Goal: Information Seeking & Learning: Learn about a topic

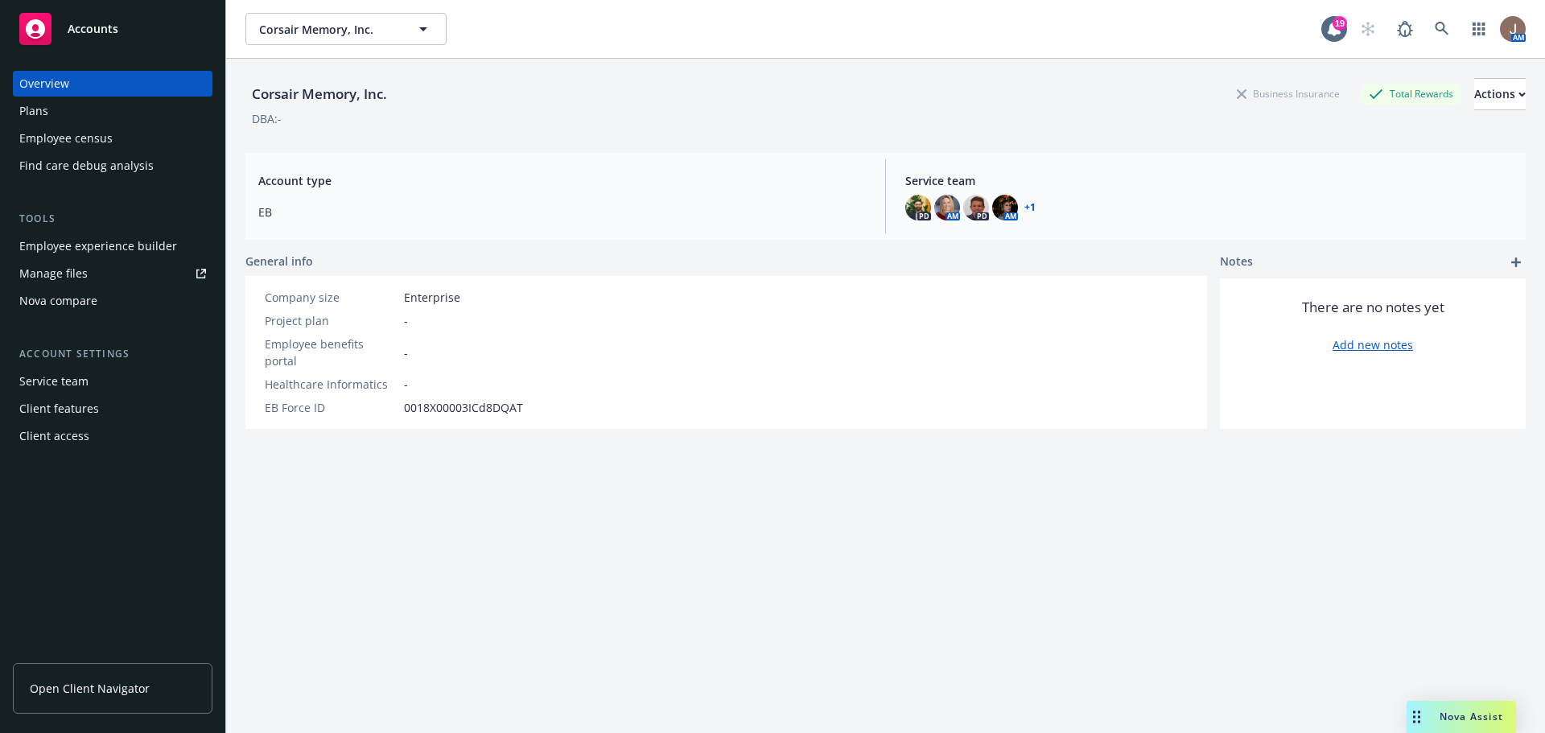
click at [139, 687] on span "Open Client Navigator" at bounding box center [90, 688] width 120 height 17
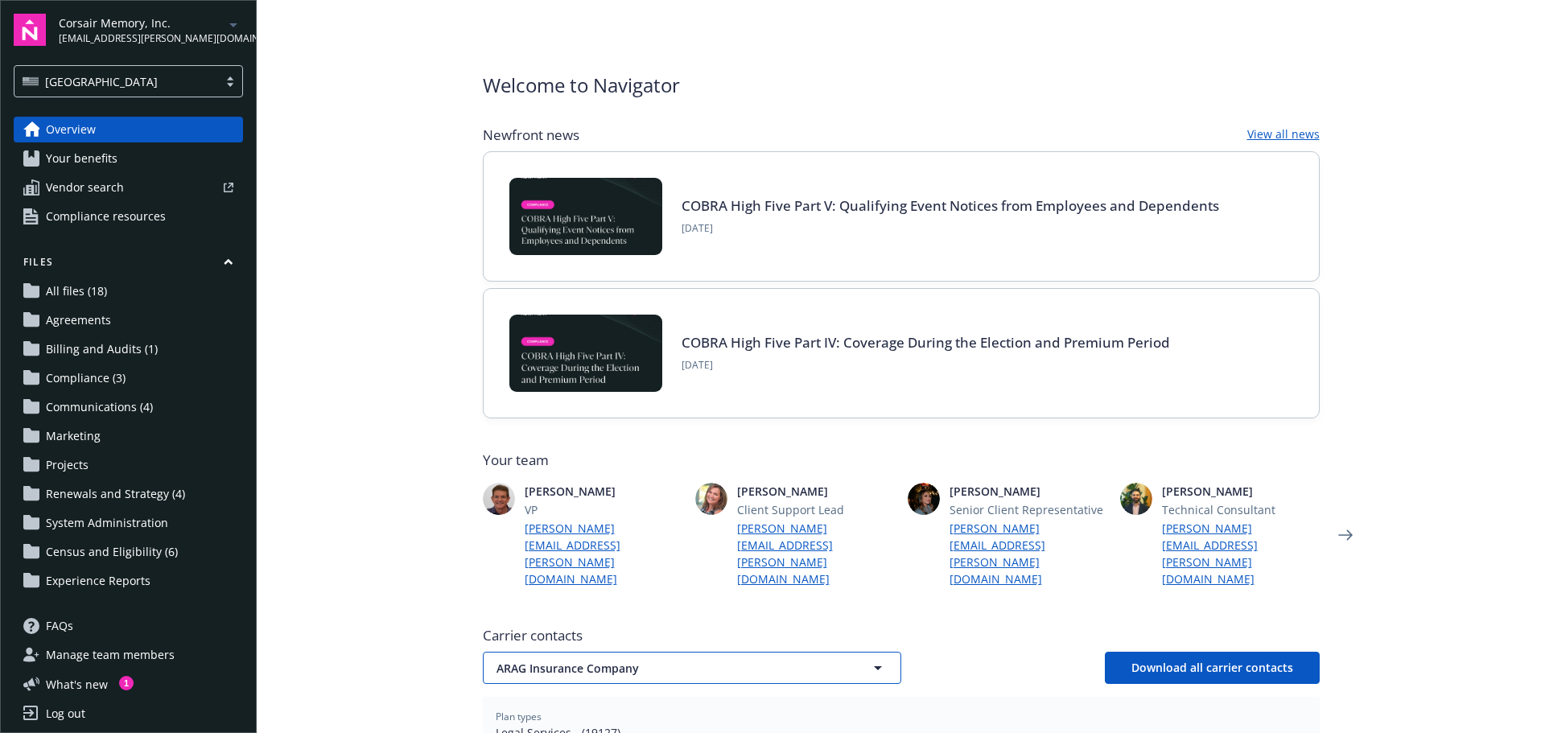
click at [661, 660] on span "ARAG Insurance Company" at bounding box center [664, 668] width 335 height 17
type input "uhc"
click at [571, 660] on input "uhc" at bounding box center [688, 668] width 359 height 17
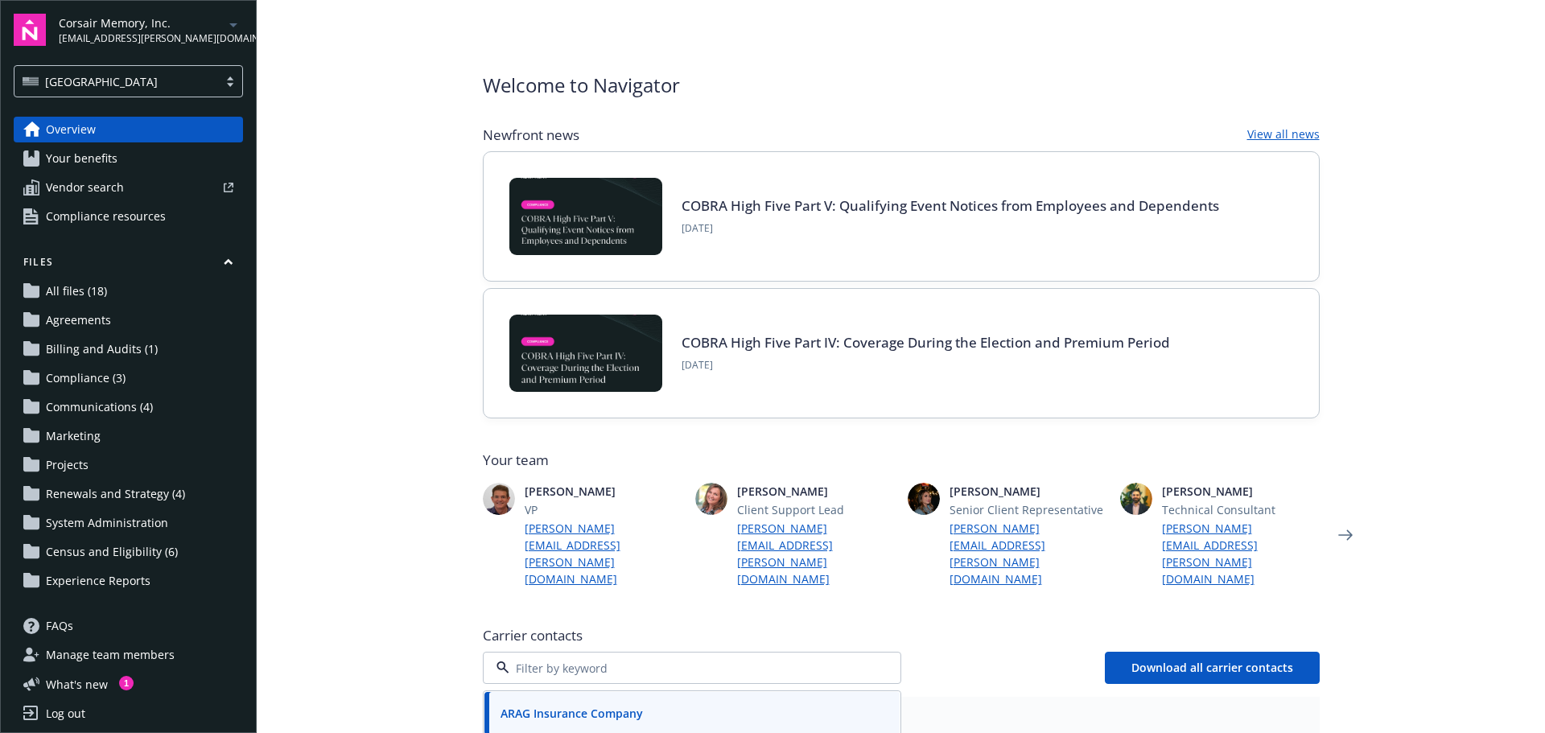
click at [565, 660] on input at bounding box center [688, 668] width 359 height 17
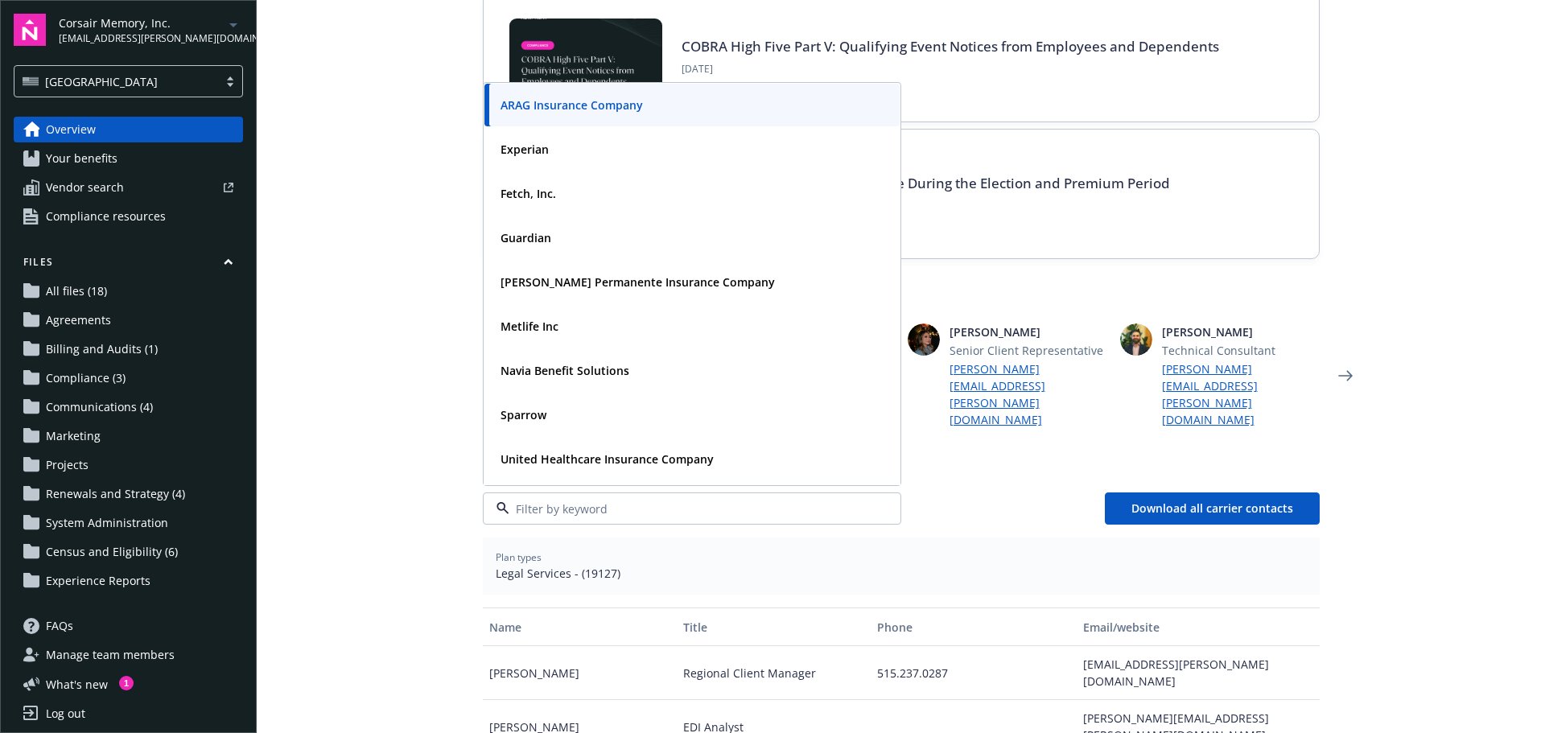
scroll to position [161, 0]
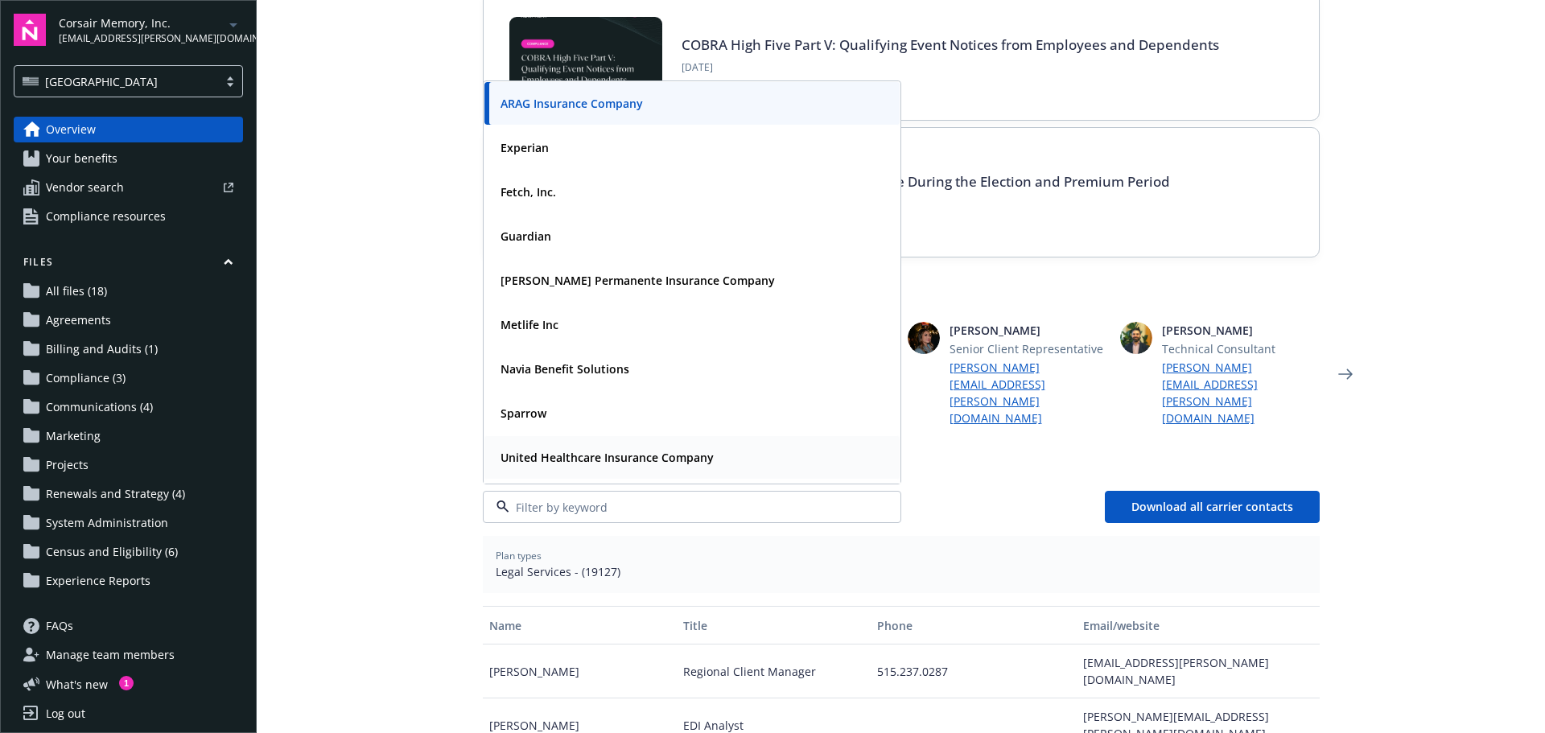
click at [645, 450] on strong "United Healthcare Insurance Company" at bounding box center [607, 457] width 213 height 15
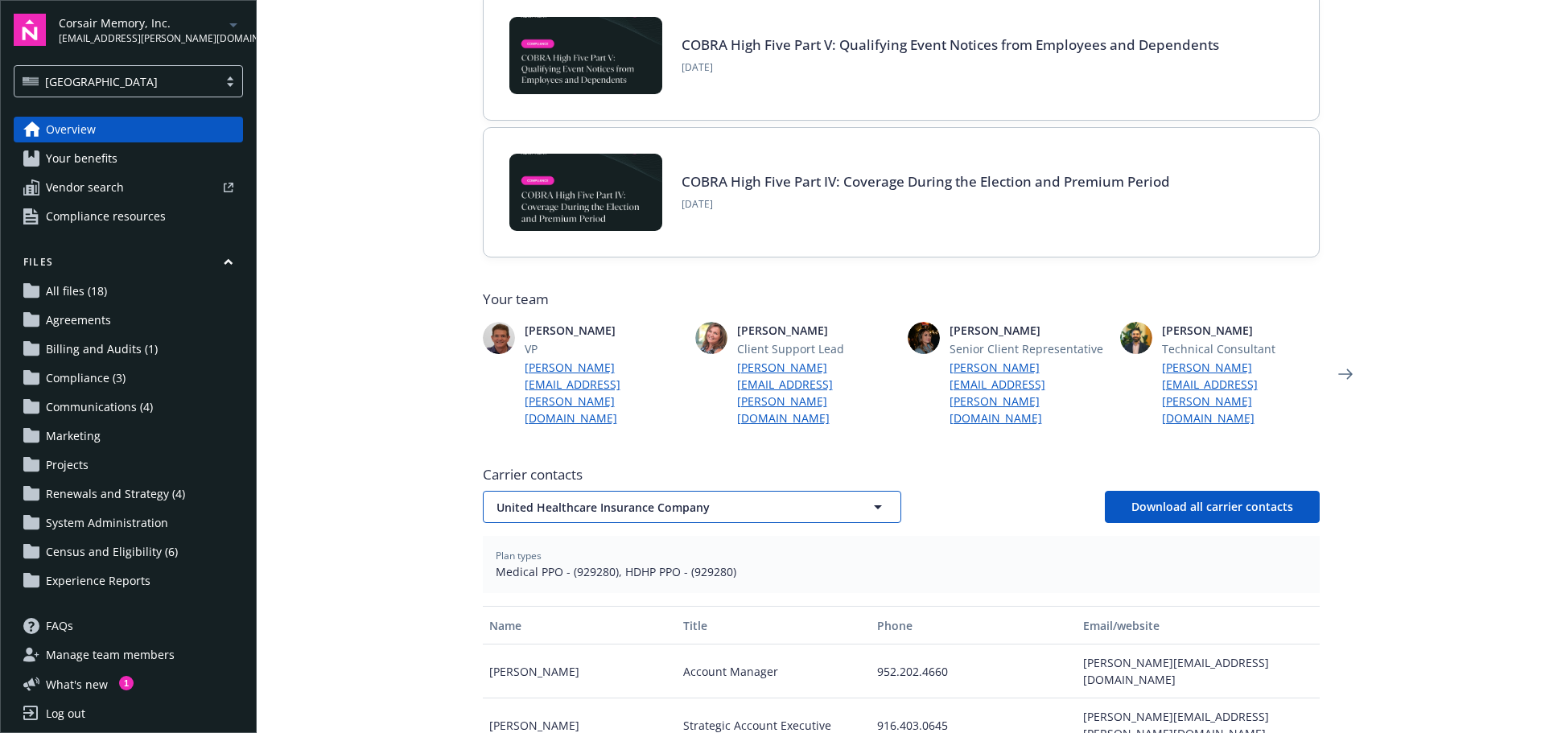
click at [868, 497] on icon "button" at bounding box center [877, 506] width 19 height 19
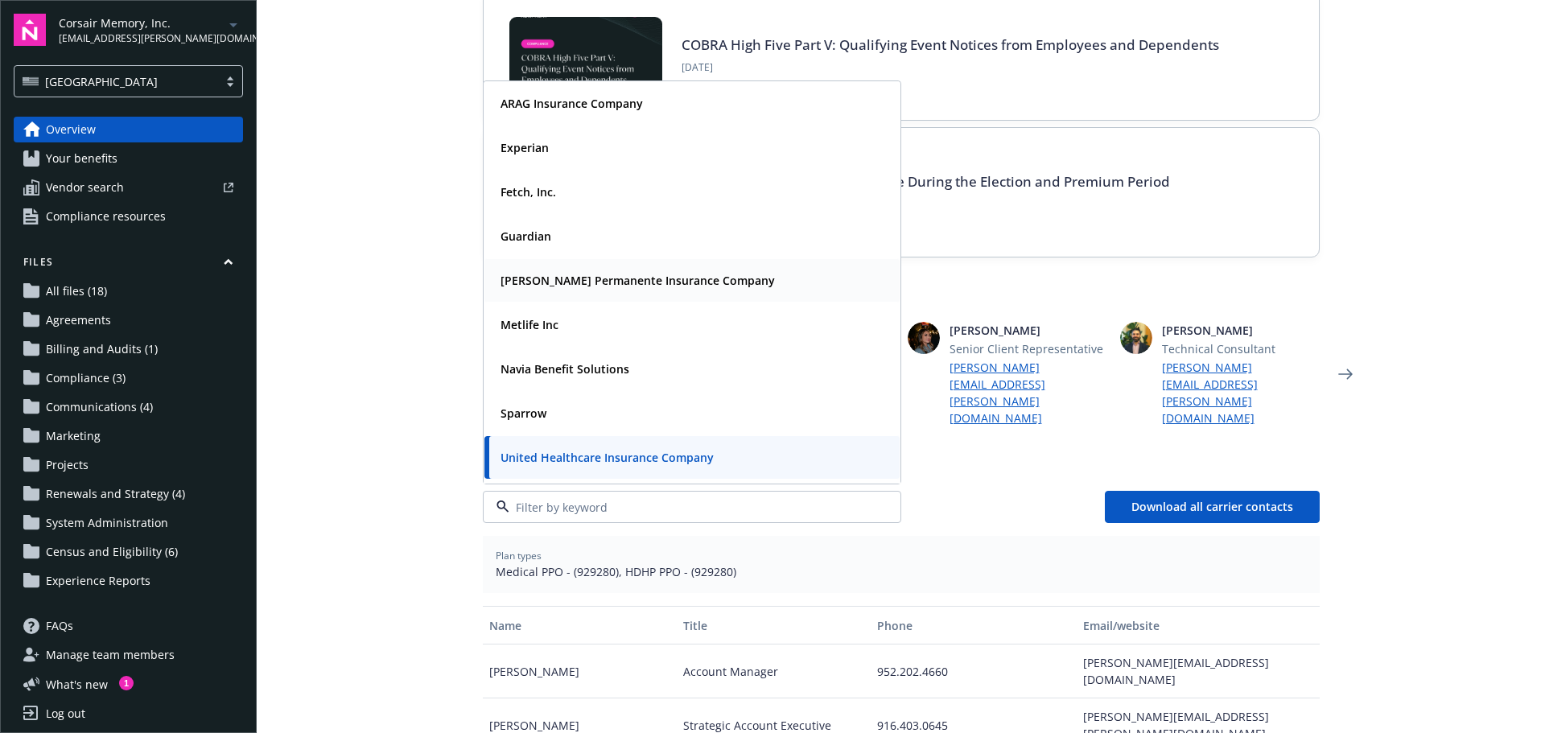
click at [550, 273] on strong "[PERSON_NAME] Permanente Insurance Company" at bounding box center [638, 280] width 274 height 15
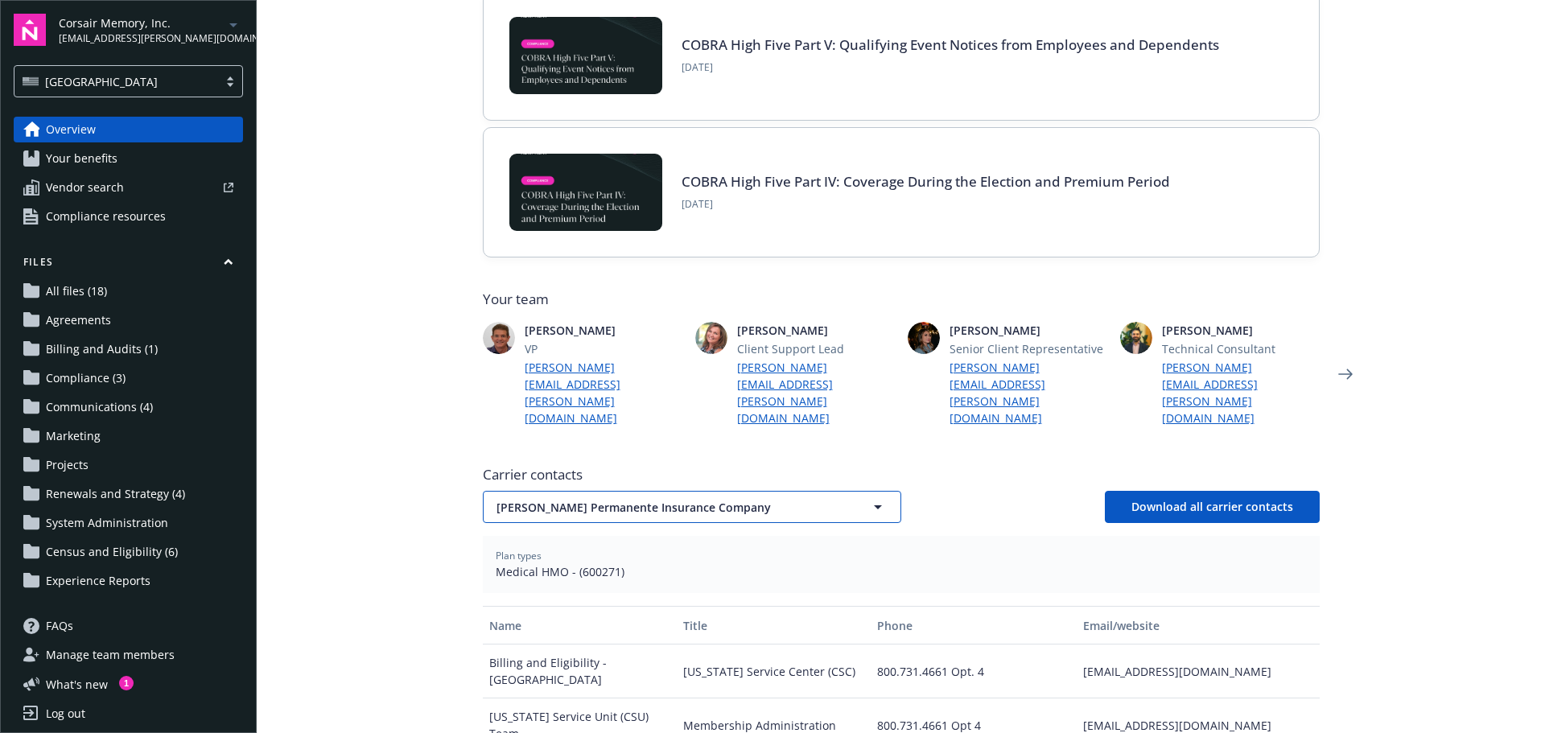
click at [809, 499] on span "[PERSON_NAME] Permanente Insurance Company" at bounding box center [664, 507] width 335 height 17
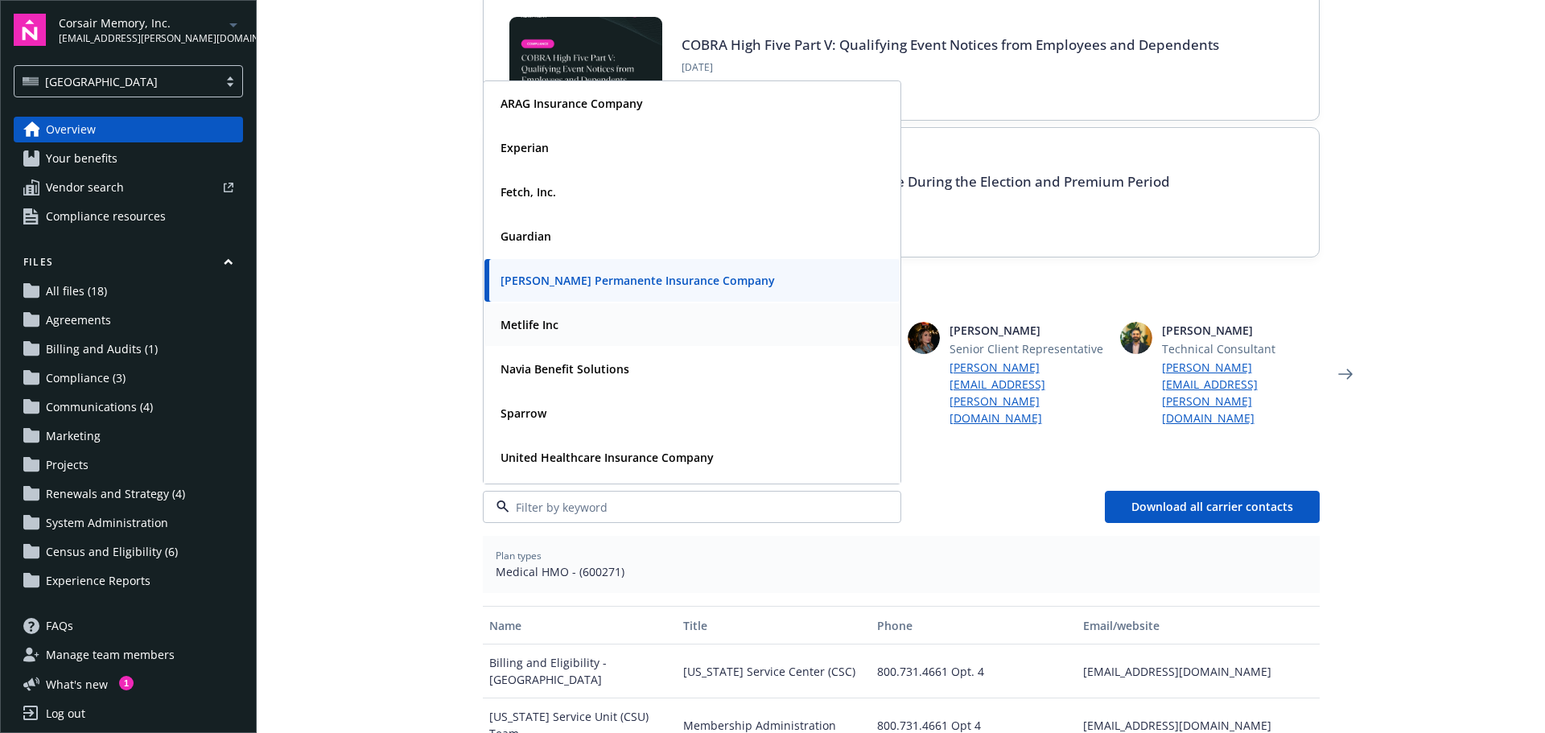
click at [544, 317] on strong "Metlife Inc" at bounding box center [530, 324] width 58 height 15
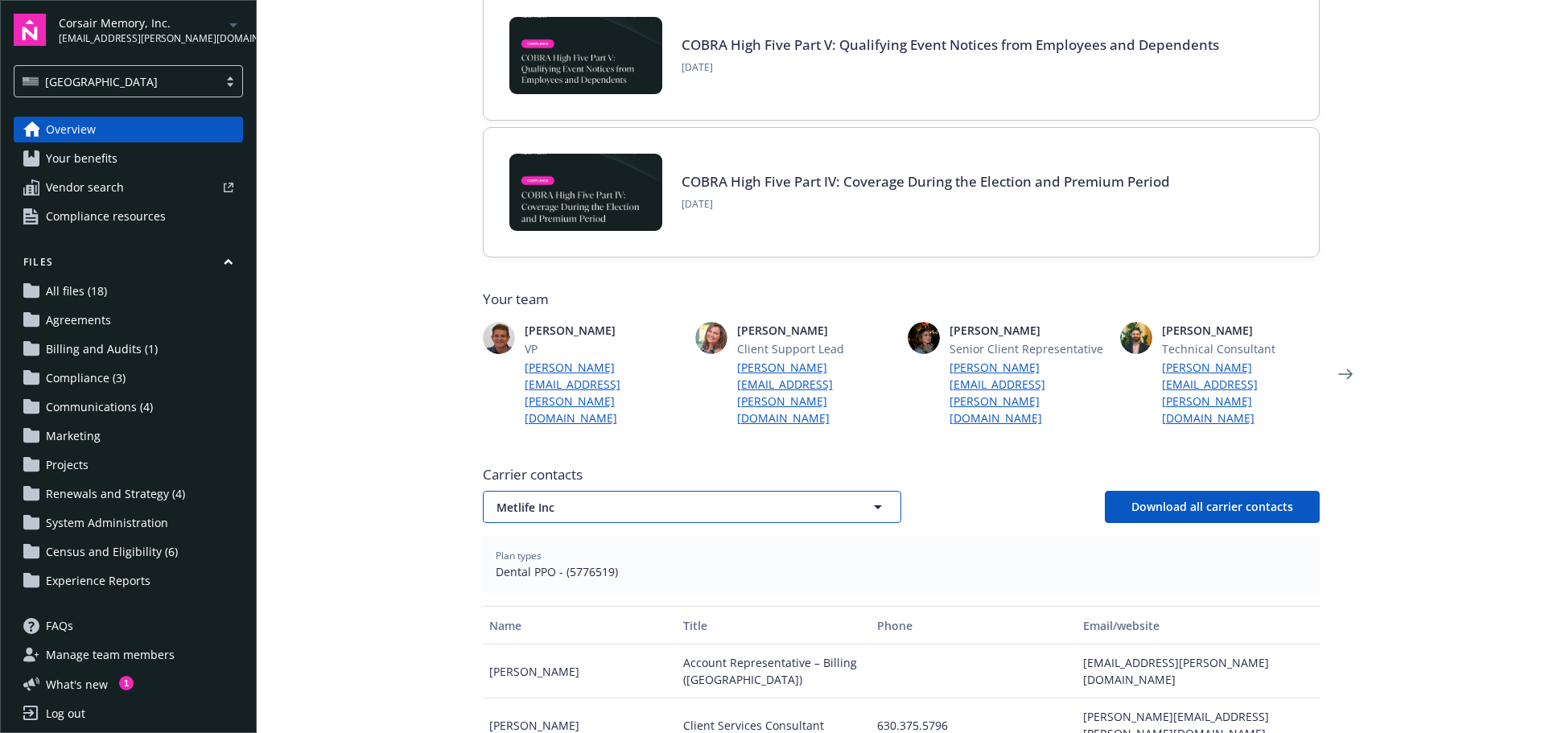
click at [565, 499] on span "Metlife Inc" at bounding box center [664, 507] width 335 height 17
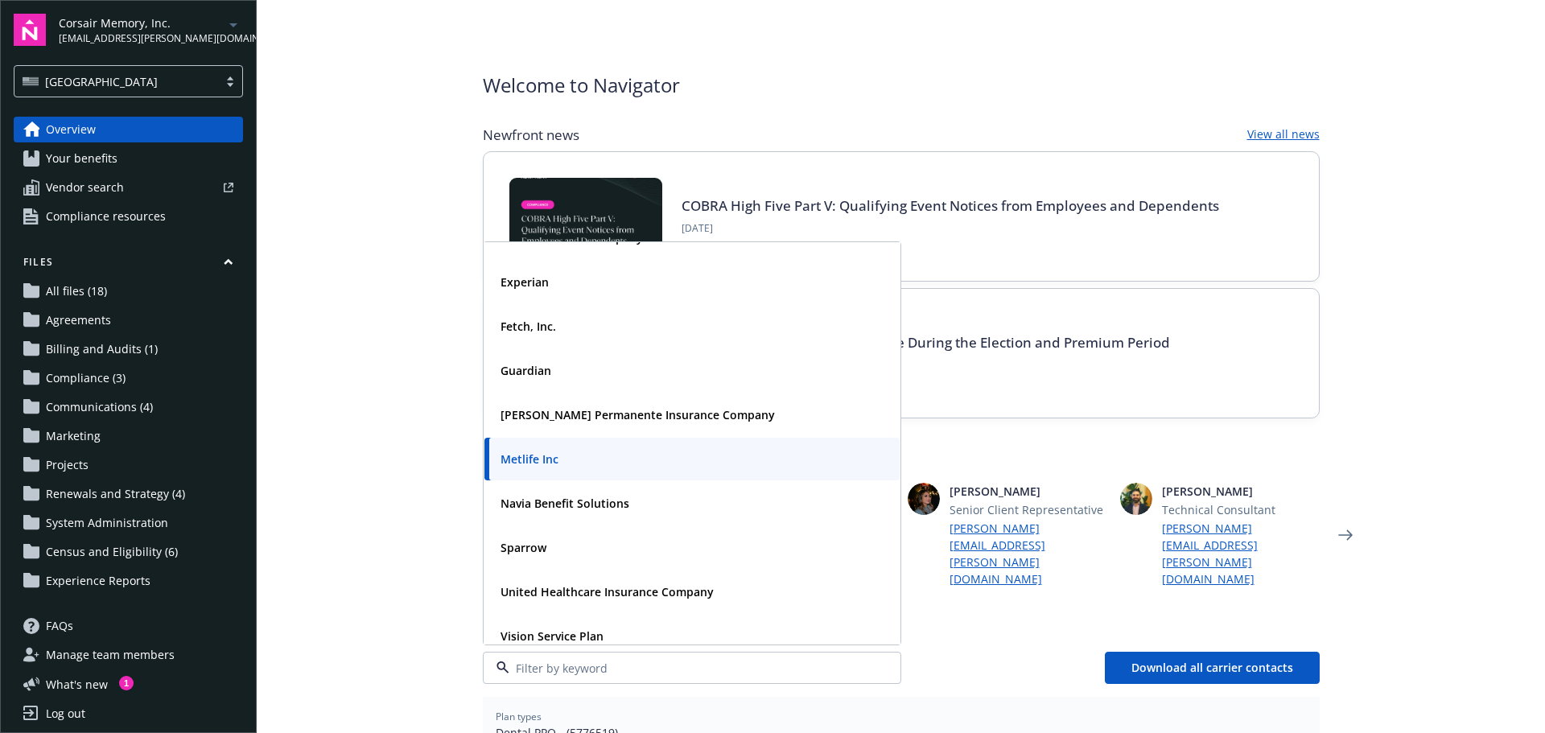
scroll to position [40, 0]
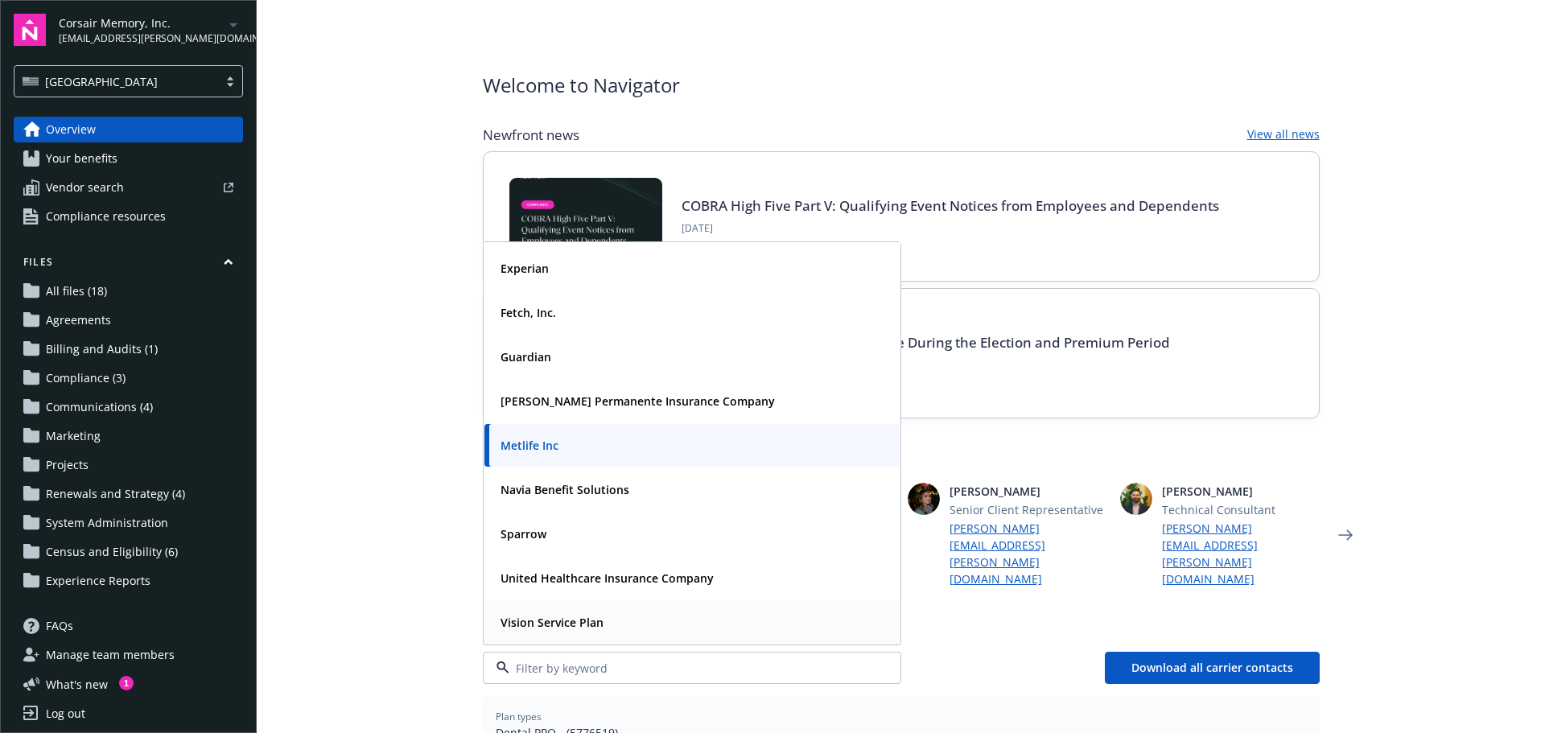
click at [571, 615] on strong "Vision Service Plan" at bounding box center [552, 622] width 103 height 15
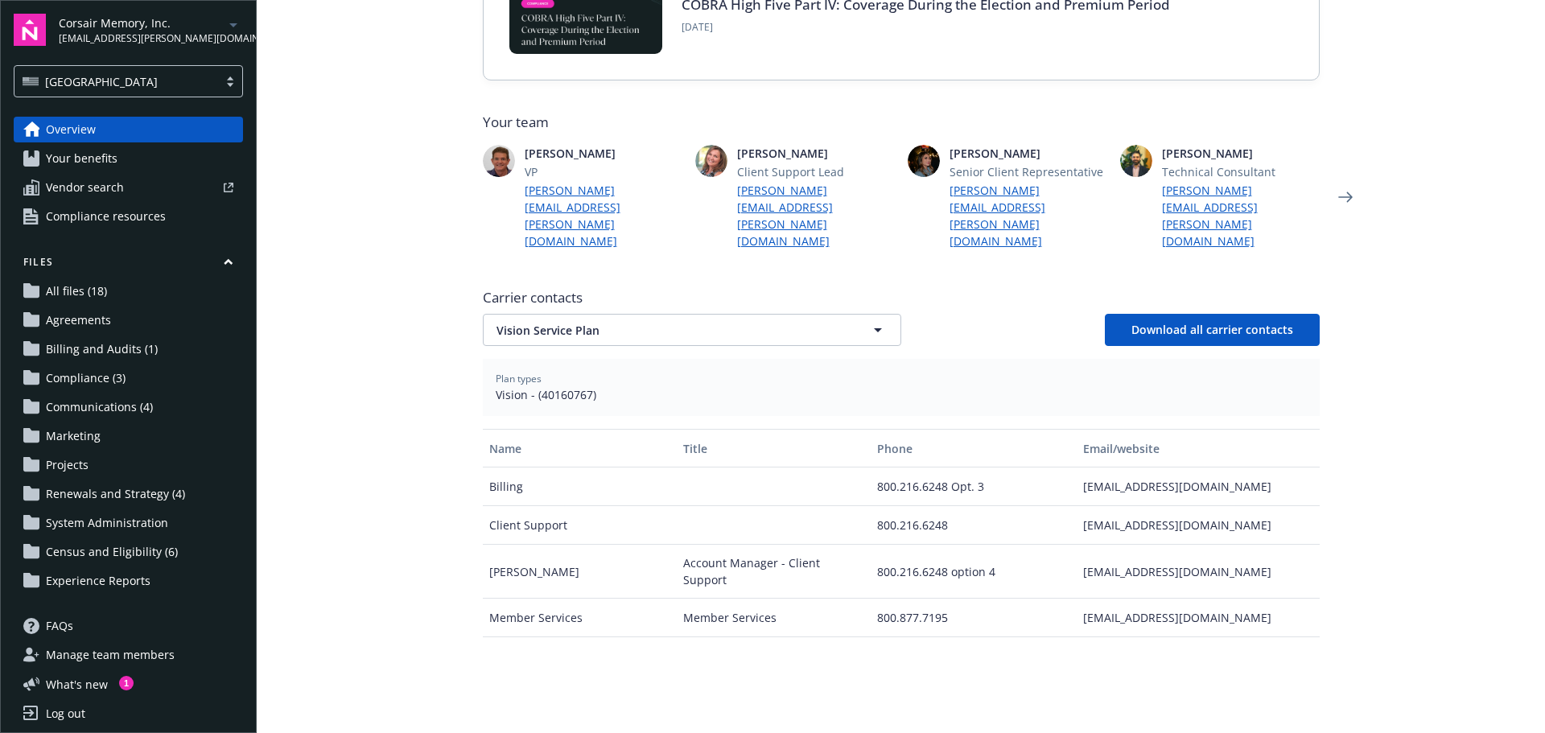
scroll to position [241, 0]
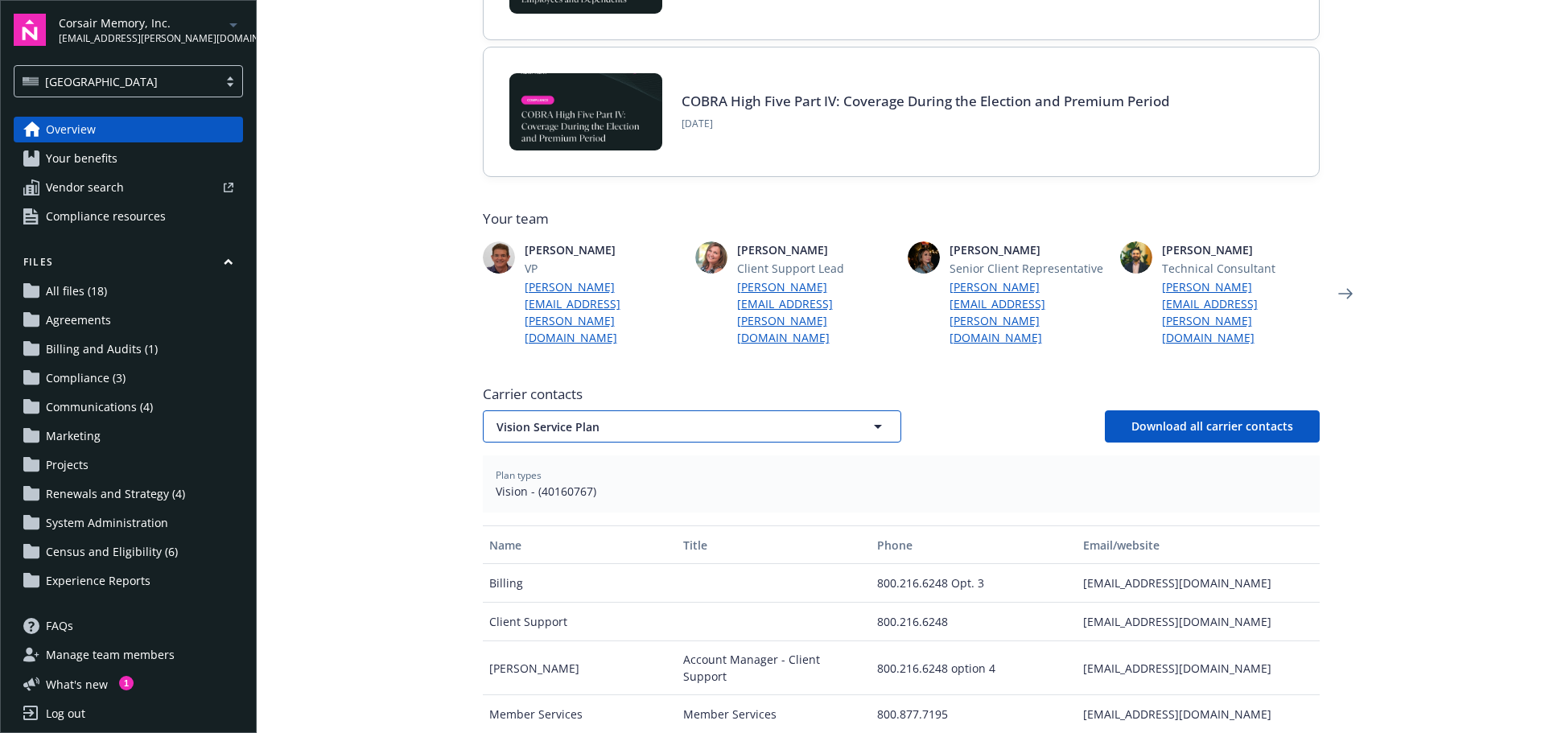
click at [695, 418] on span "Vision Service Plan" at bounding box center [664, 426] width 335 height 17
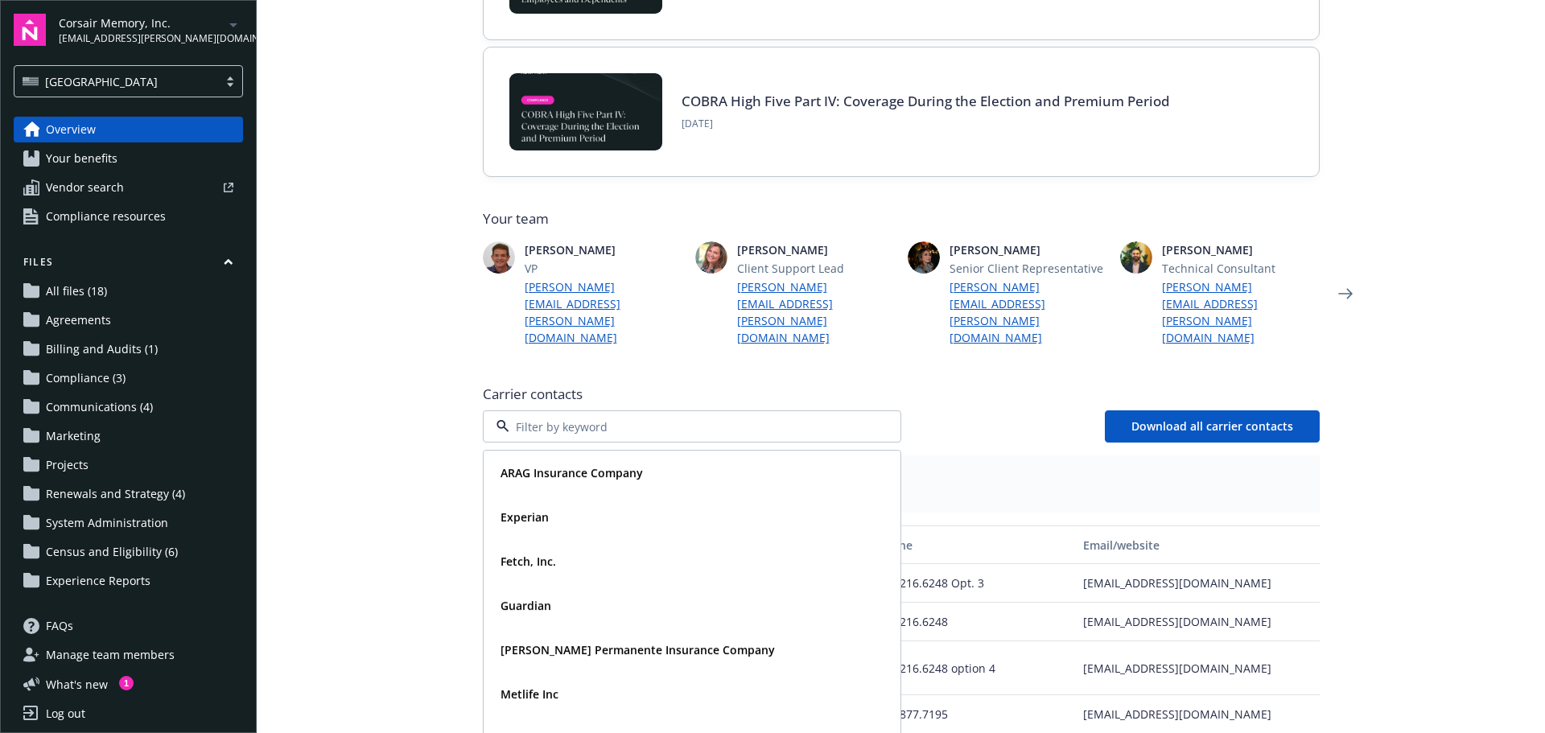
scroll to position [40, 0]
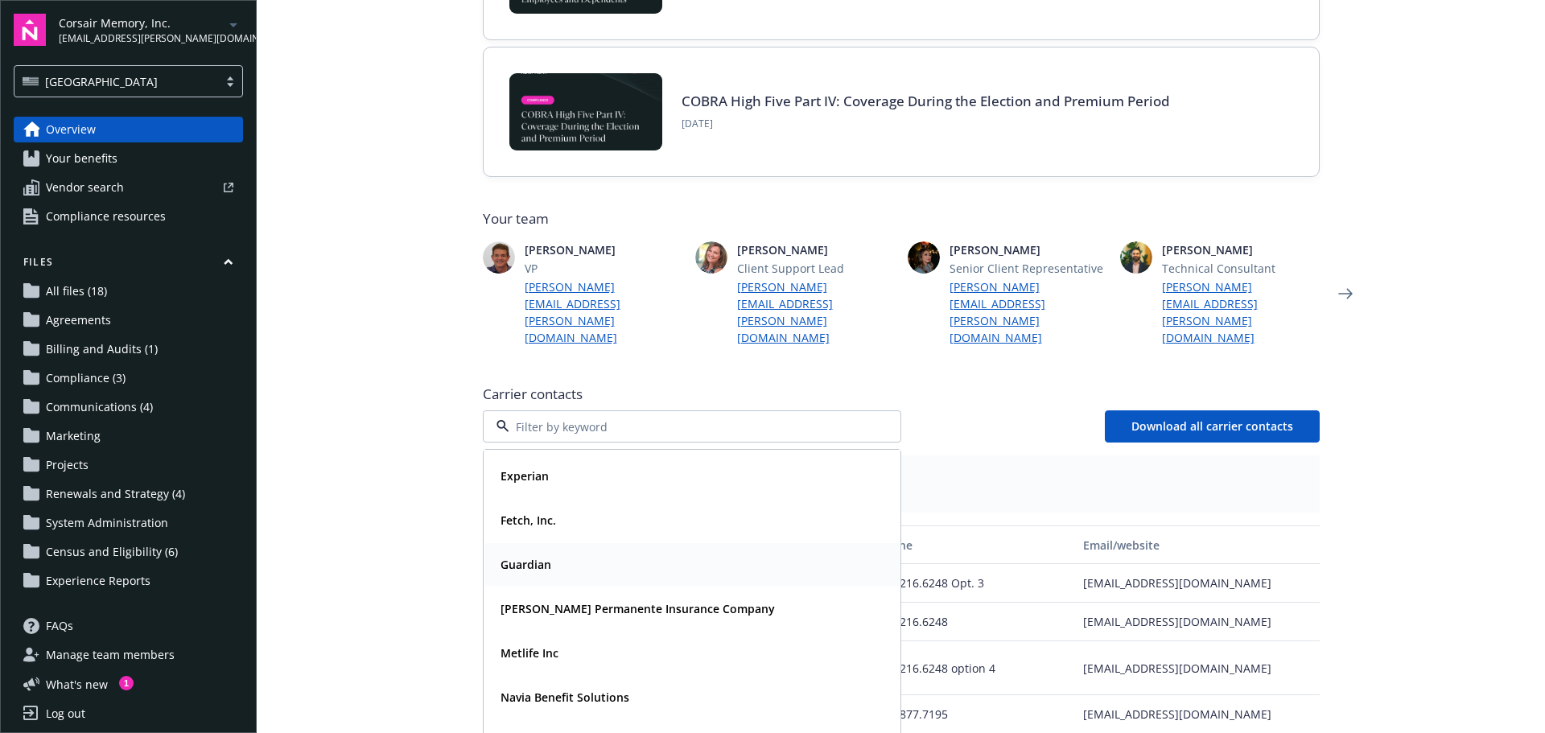
click at [510, 557] on strong "Guardian" at bounding box center [526, 564] width 51 height 15
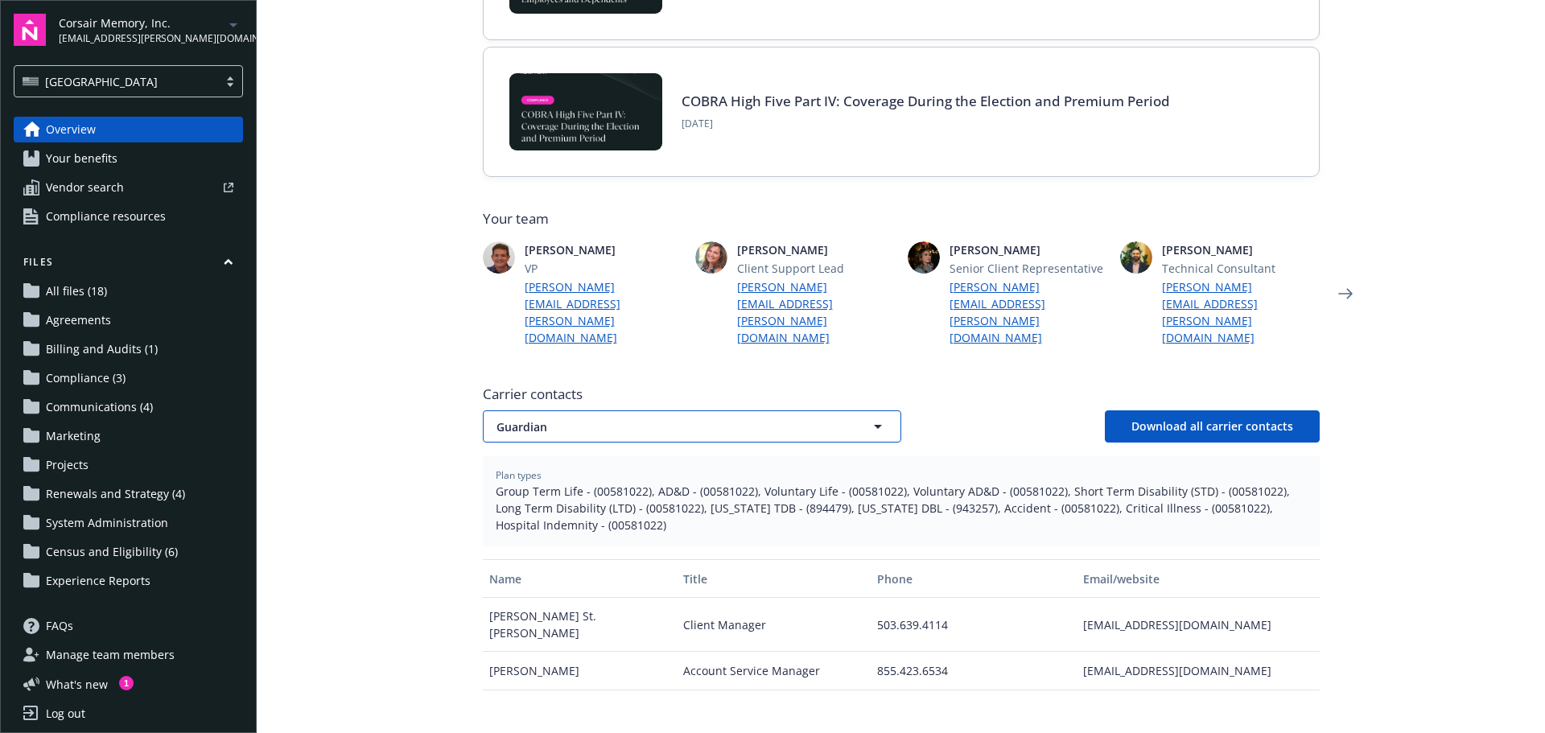
click at [700, 418] on span "Guardian" at bounding box center [664, 426] width 335 height 17
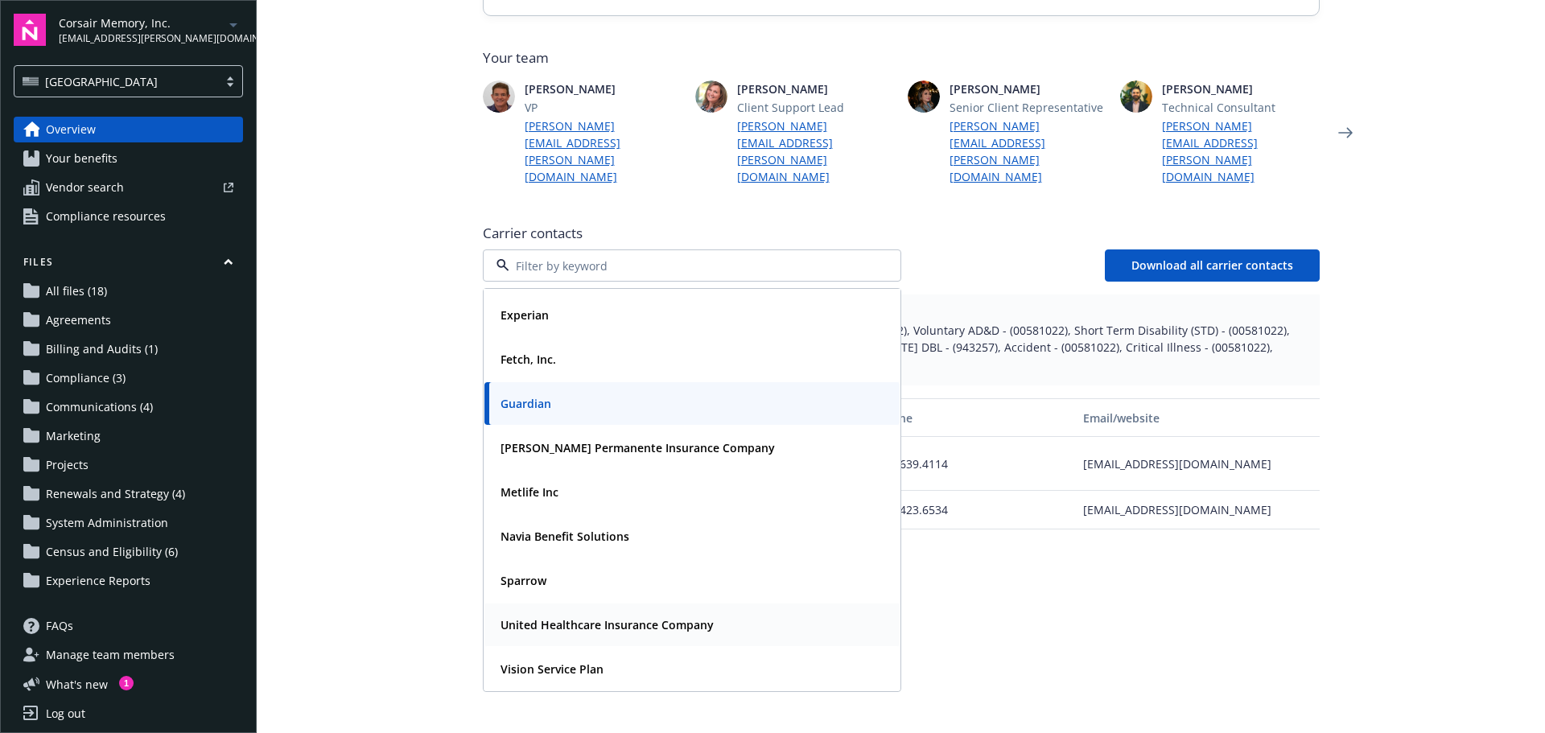
scroll to position [0, 0]
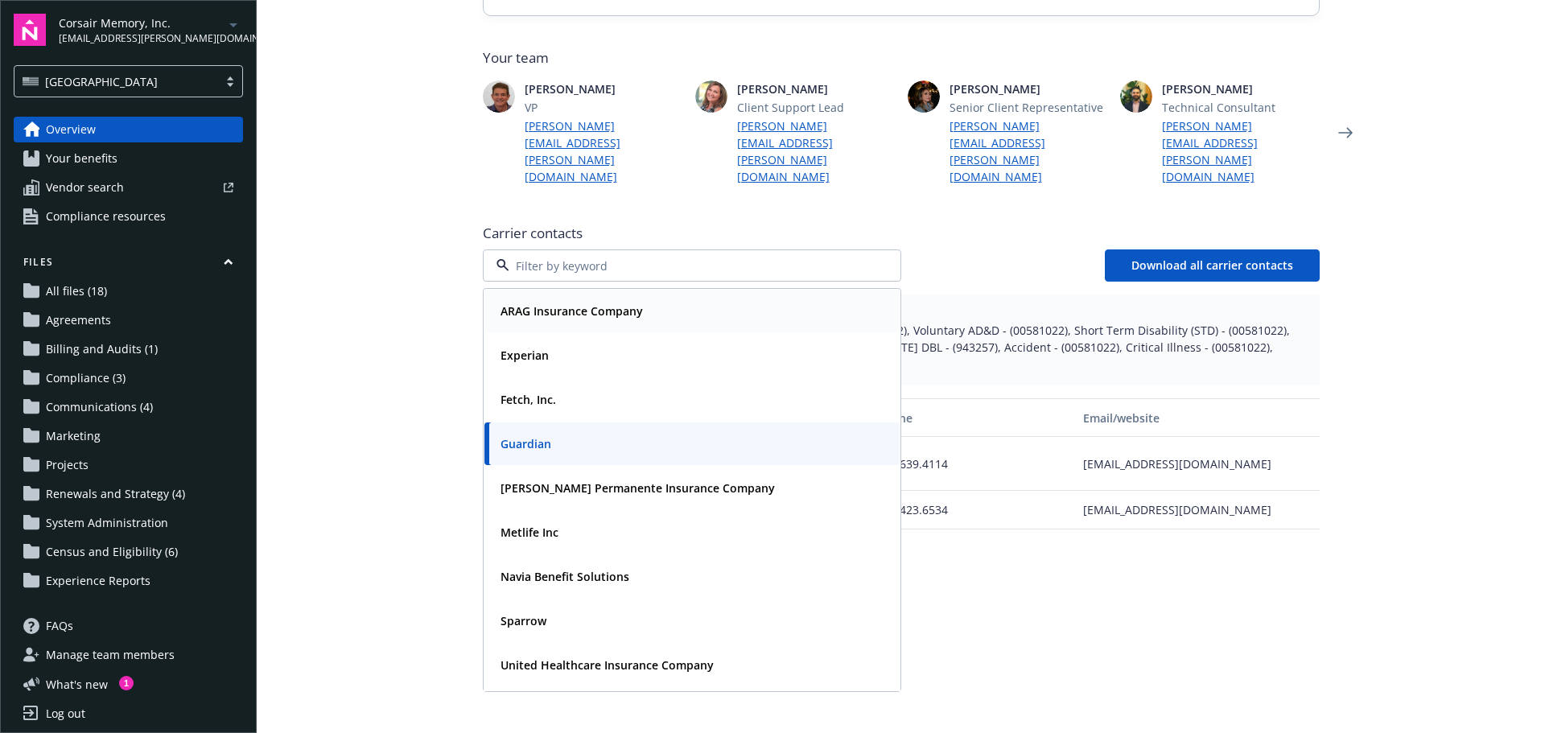
click at [542, 303] on strong "ARAG Insurance Company" at bounding box center [572, 310] width 142 height 15
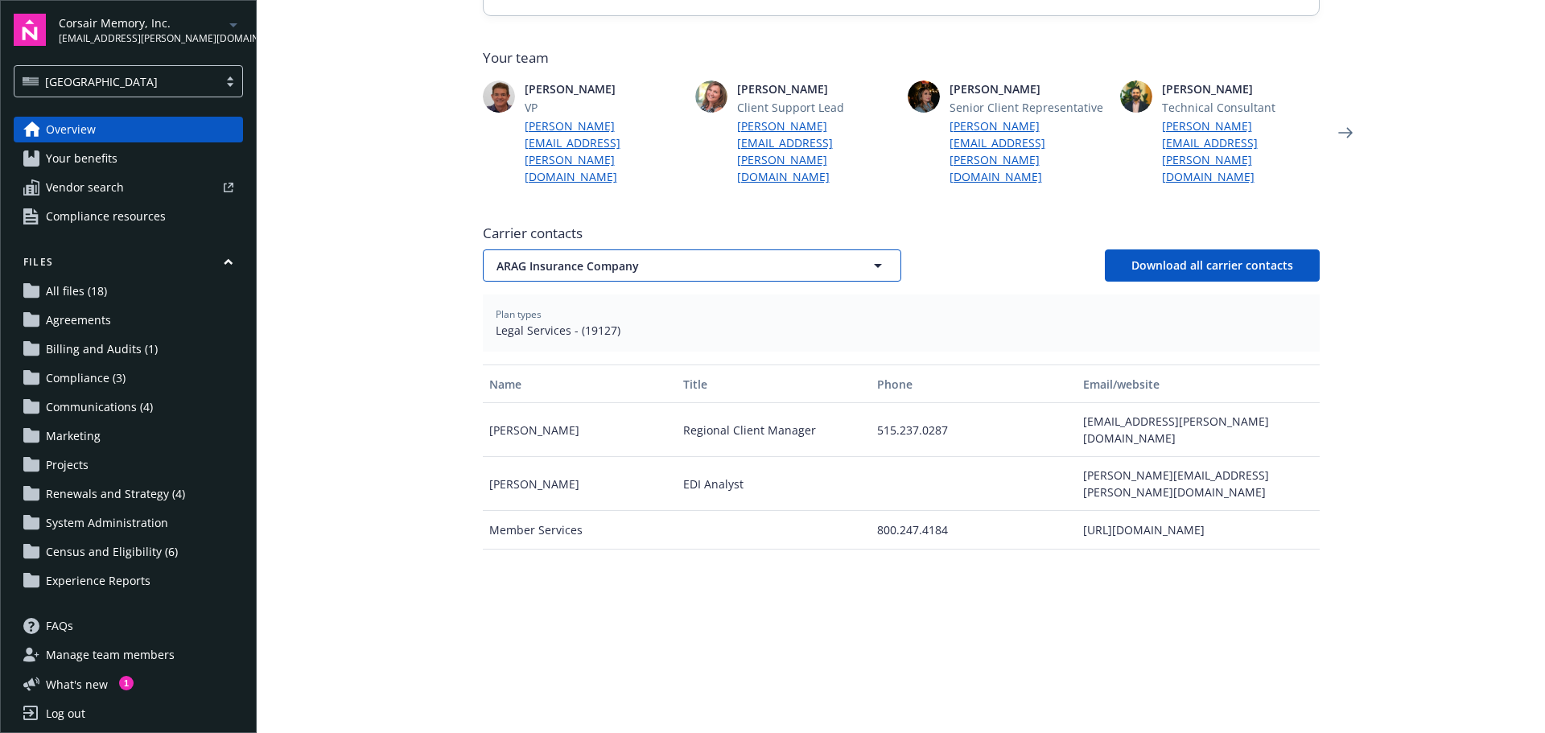
click at [740, 249] on button "ARAG Insurance Company" at bounding box center [692, 265] width 418 height 32
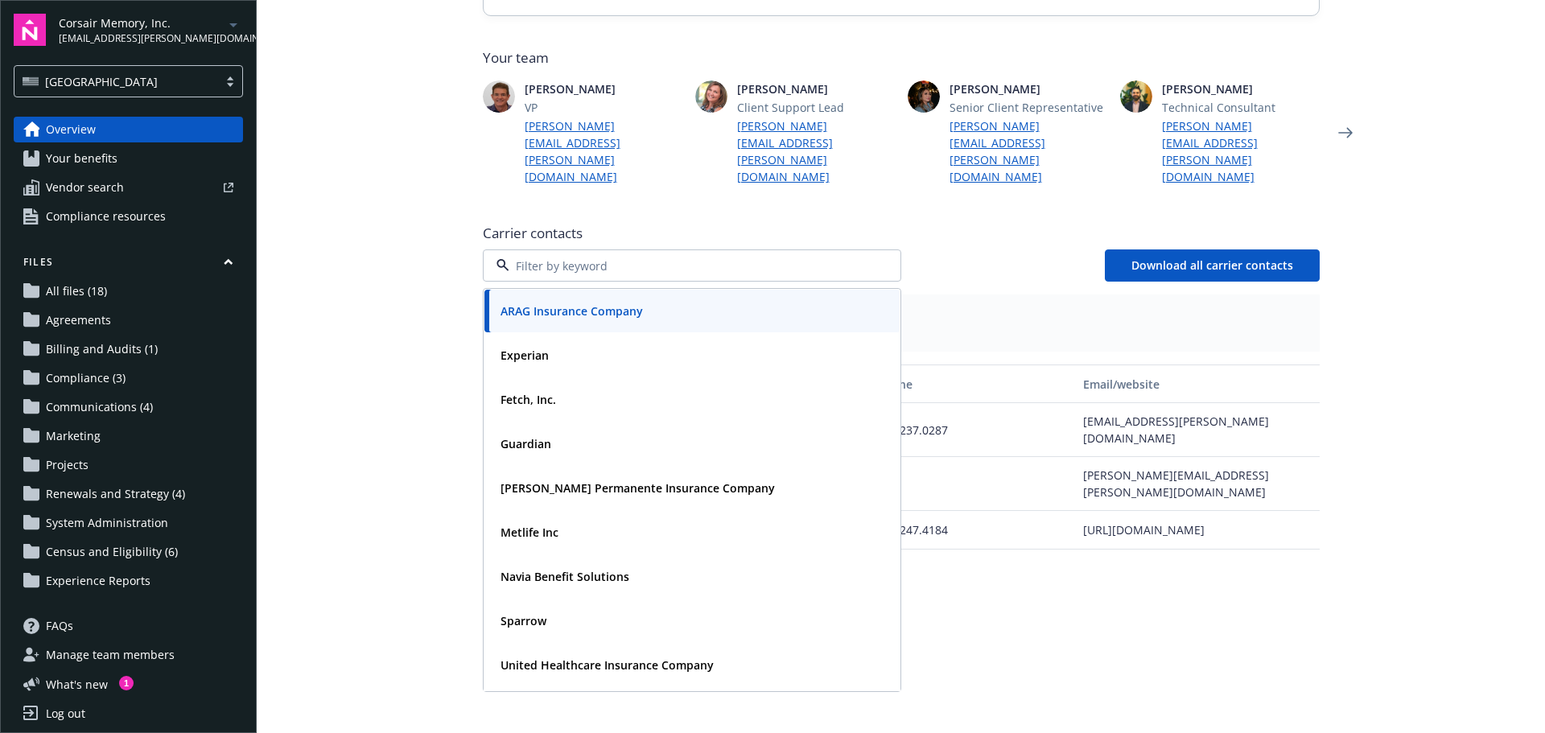
scroll to position [40, 0]
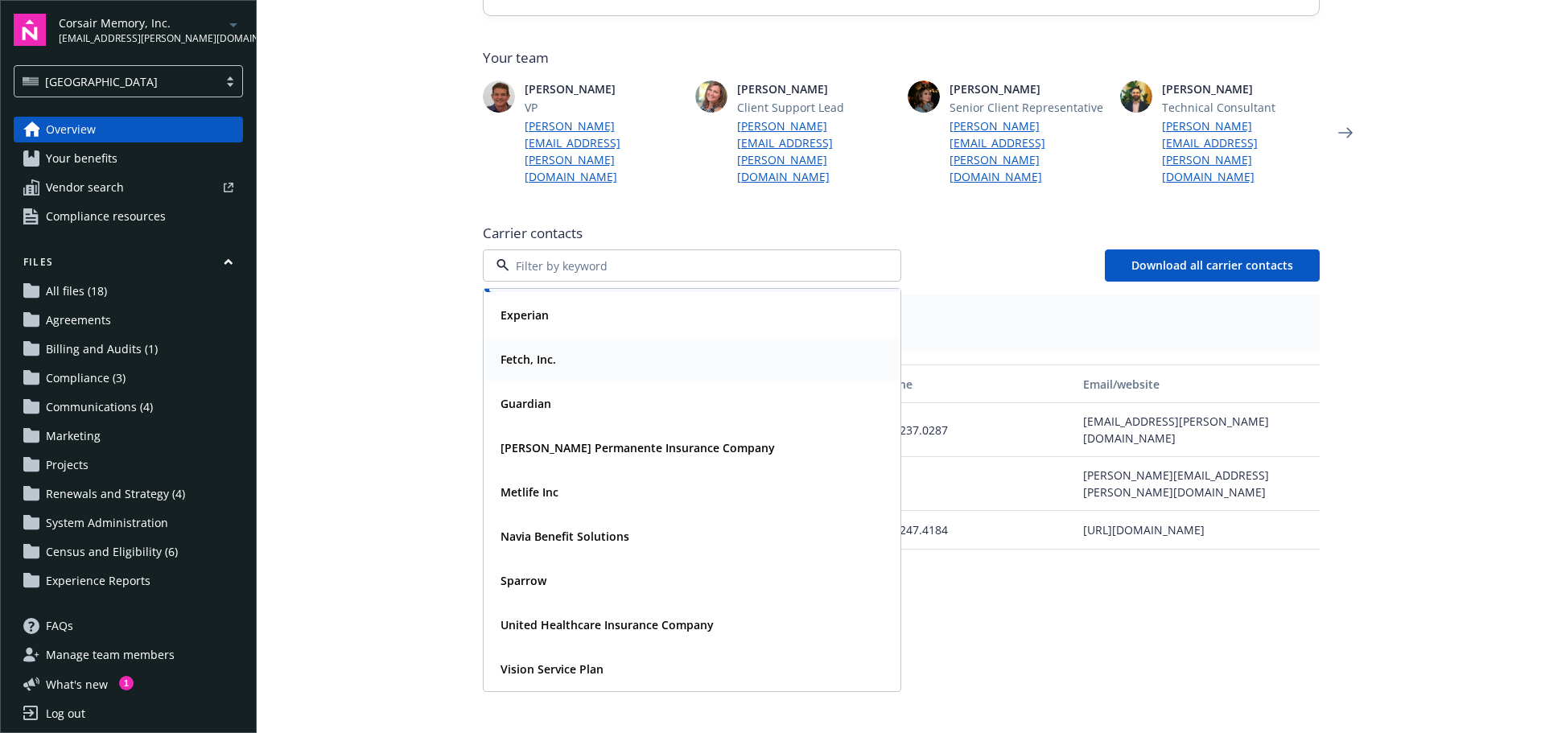
click at [519, 352] on strong "Fetch, Inc." at bounding box center [529, 359] width 56 height 15
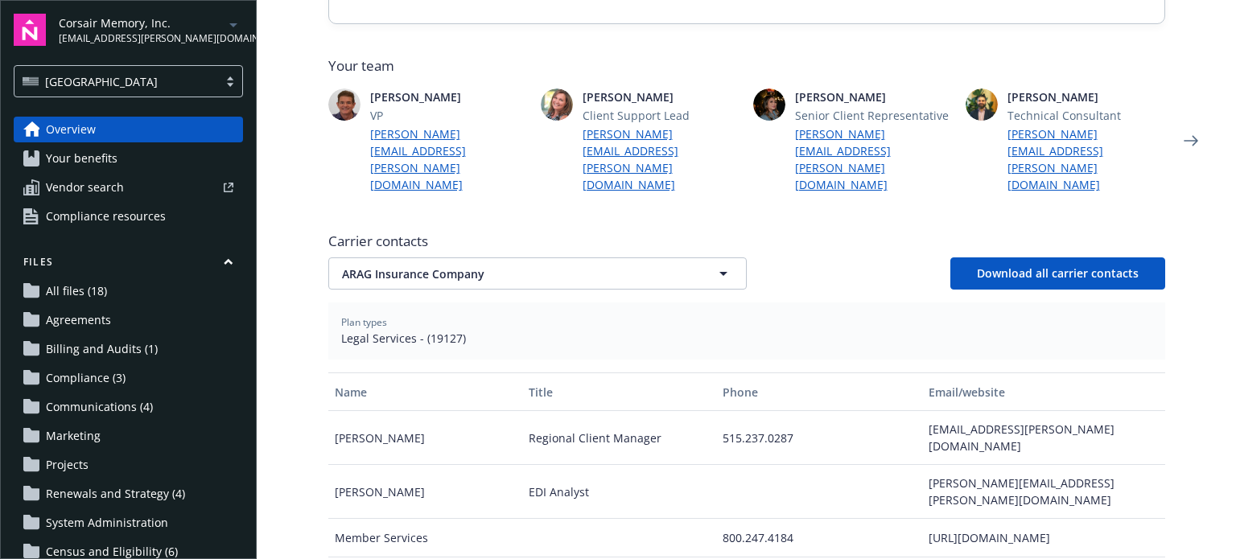
scroll to position [402, 0]
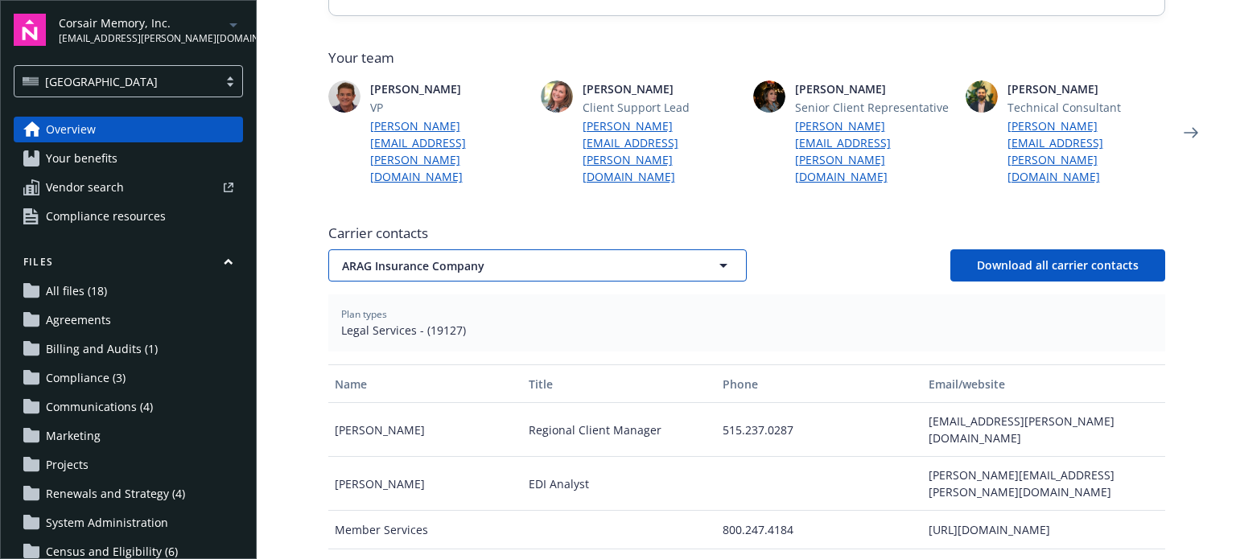
click at [491, 258] on span "ARAG Insurance Company" at bounding box center [509, 266] width 335 height 17
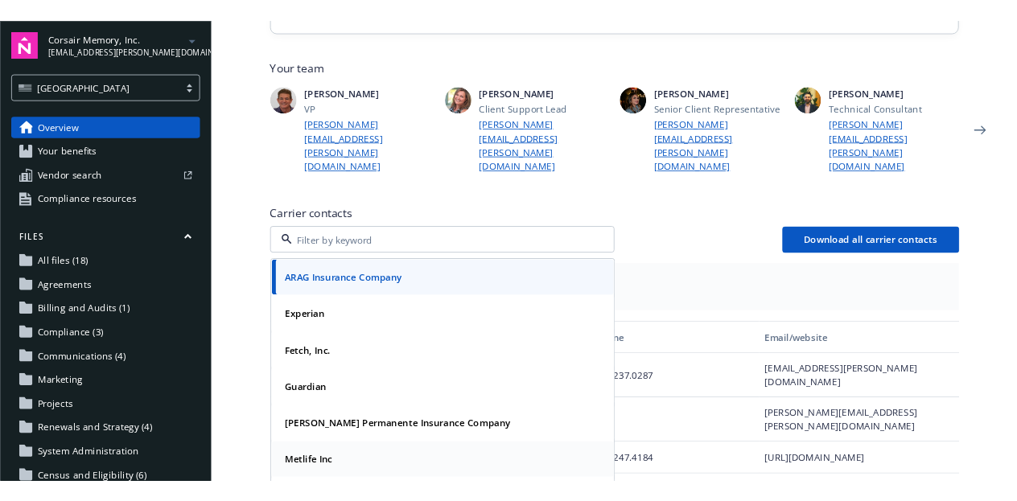
scroll to position [40, 0]
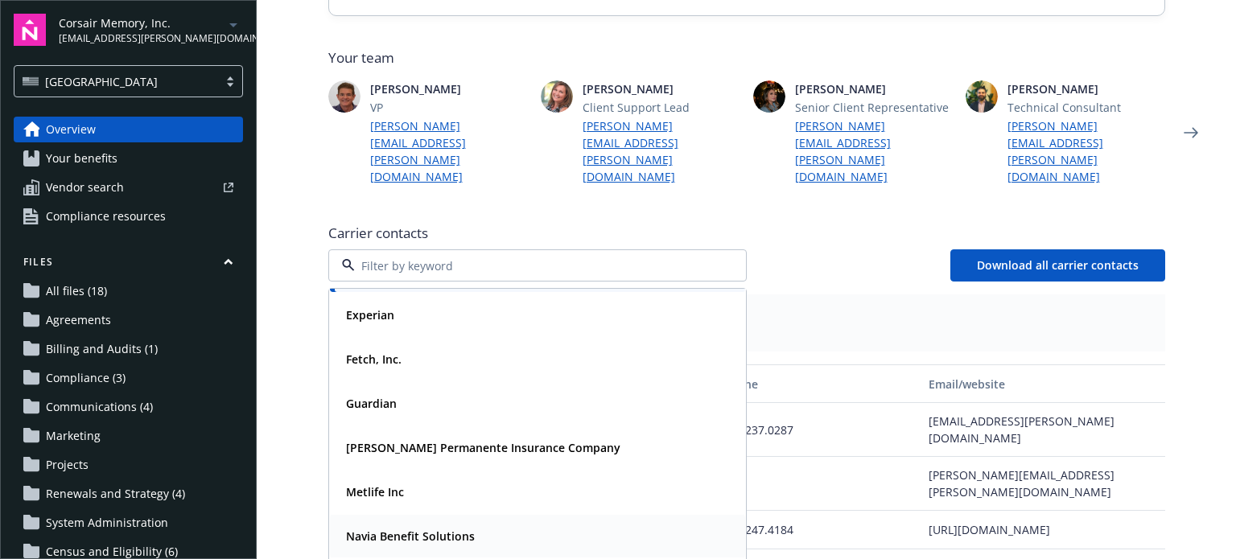
click at [406, 529] on strong "Navia Benefit Solutions" at bounding box center [410, 536] width 129 height 15
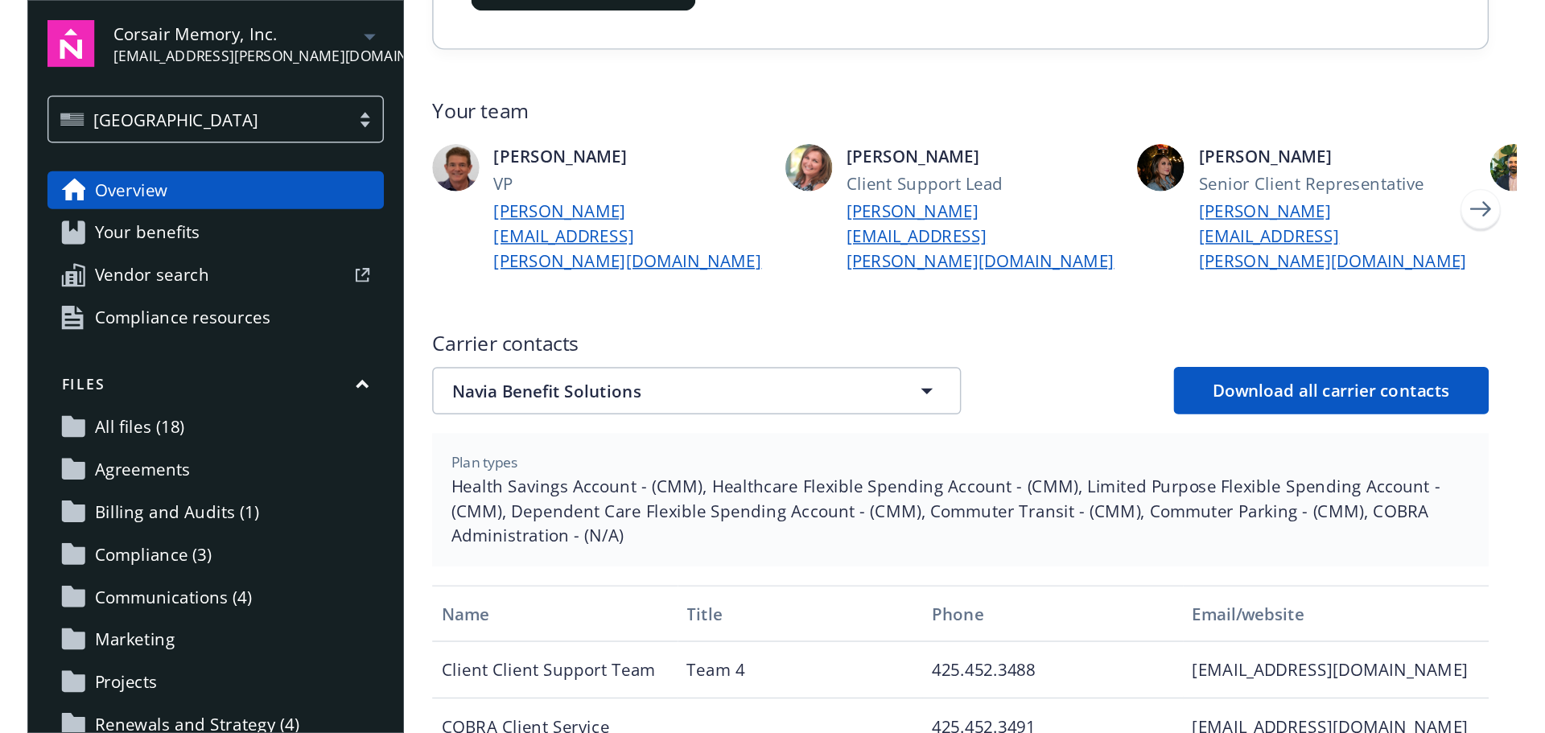
scroll to position [402, 0]
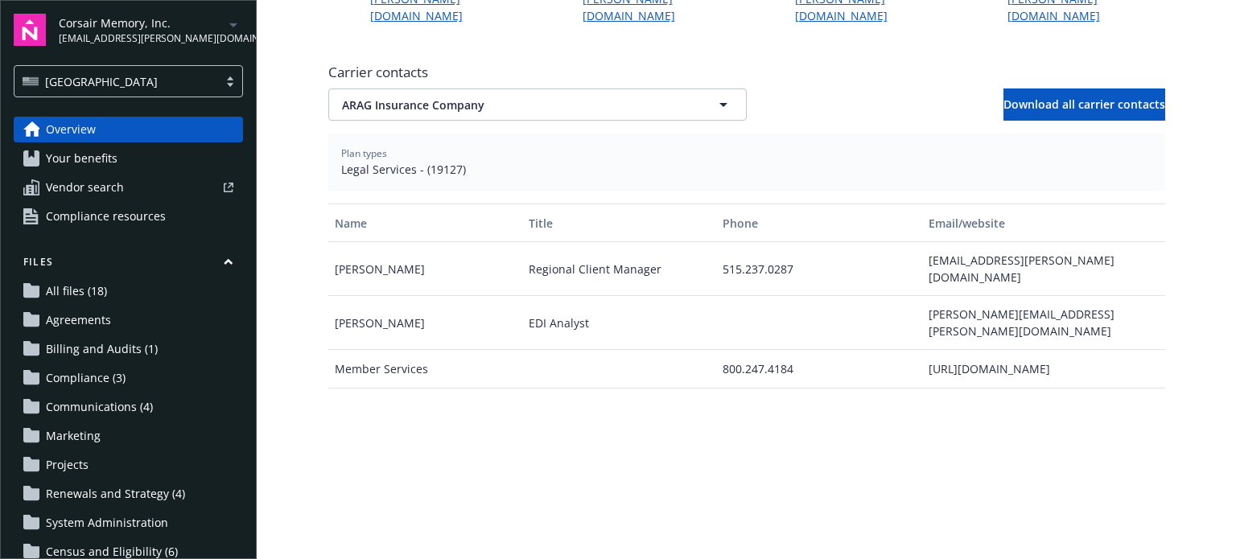
scroll to position [483, 0]
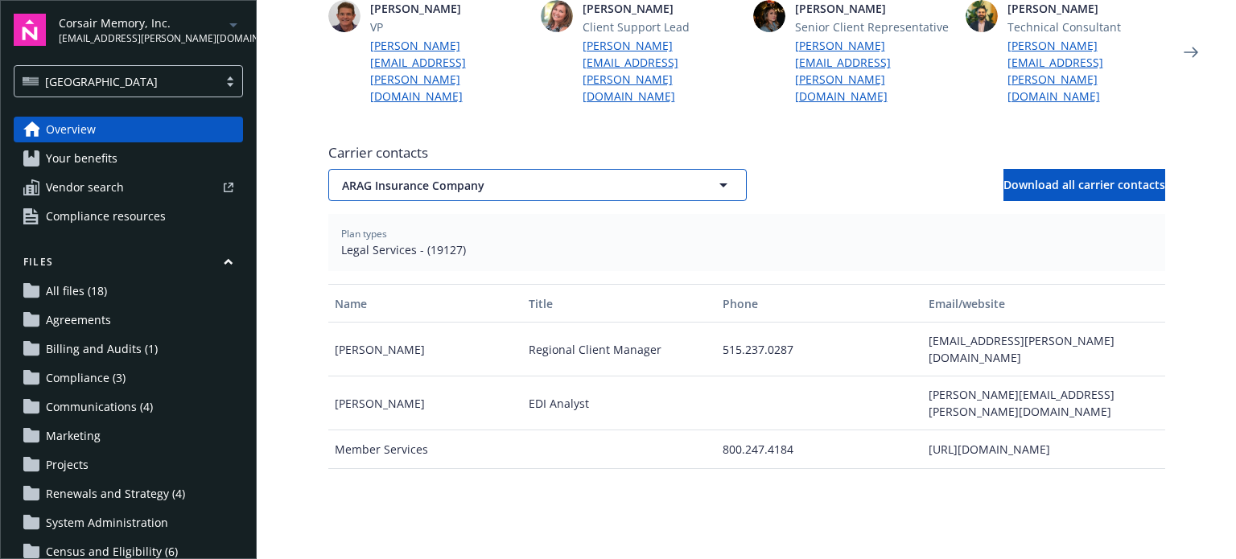
click at [513, 177] on span "ARAG Insurance Company" at bounding box center [509, 185] width 335 height 17
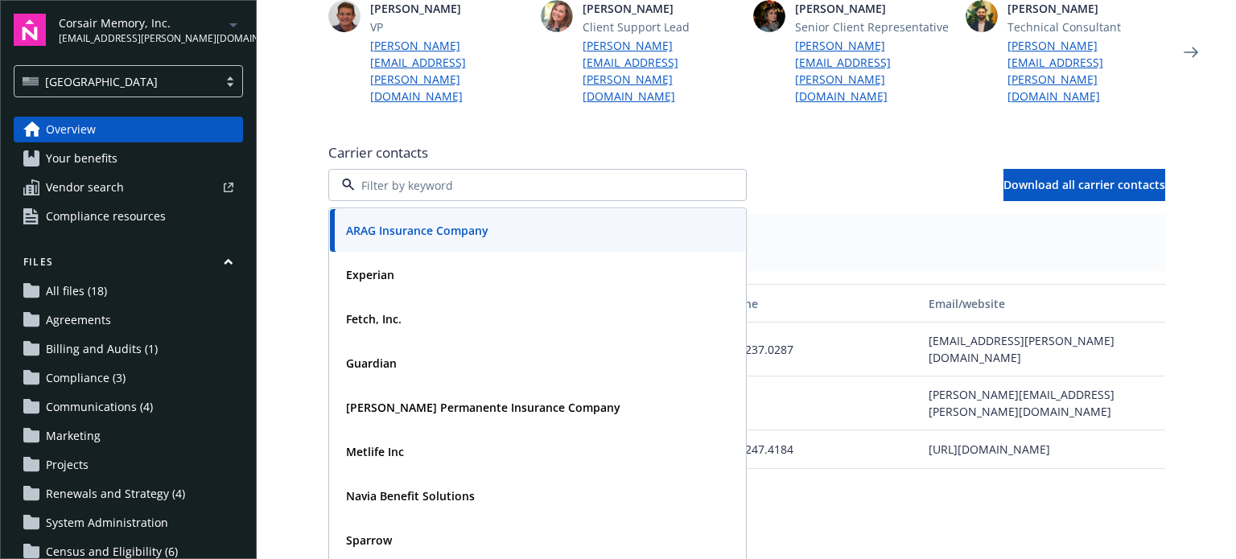
scroll to position [40, 0]
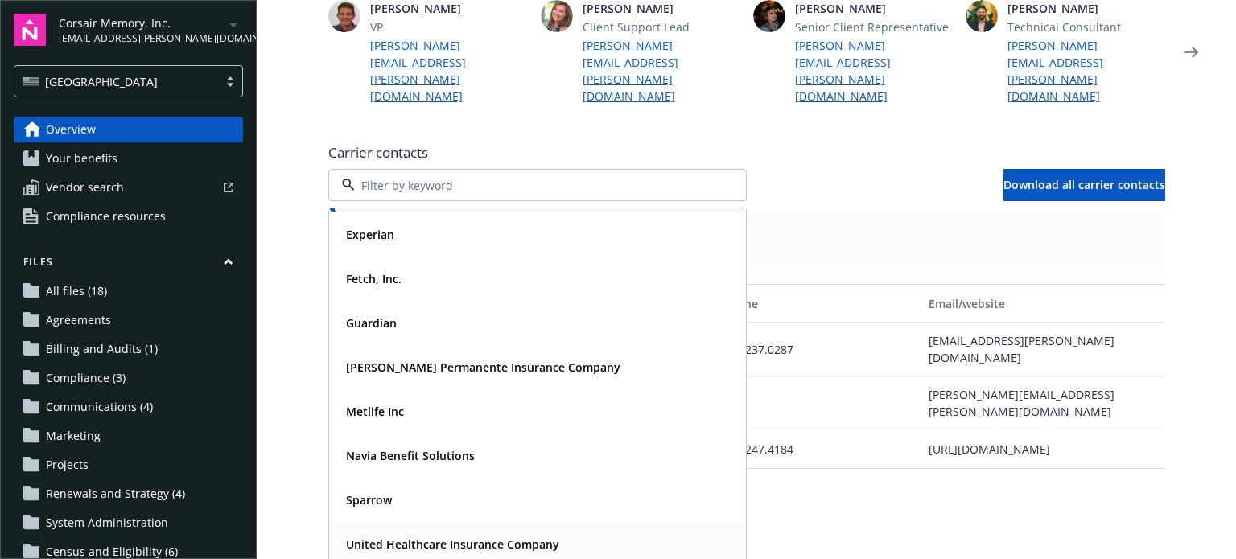
click at [525, 537] on strong "United Healthcare Insurance Company" at bounding box center [452, 544] width 213 height 15
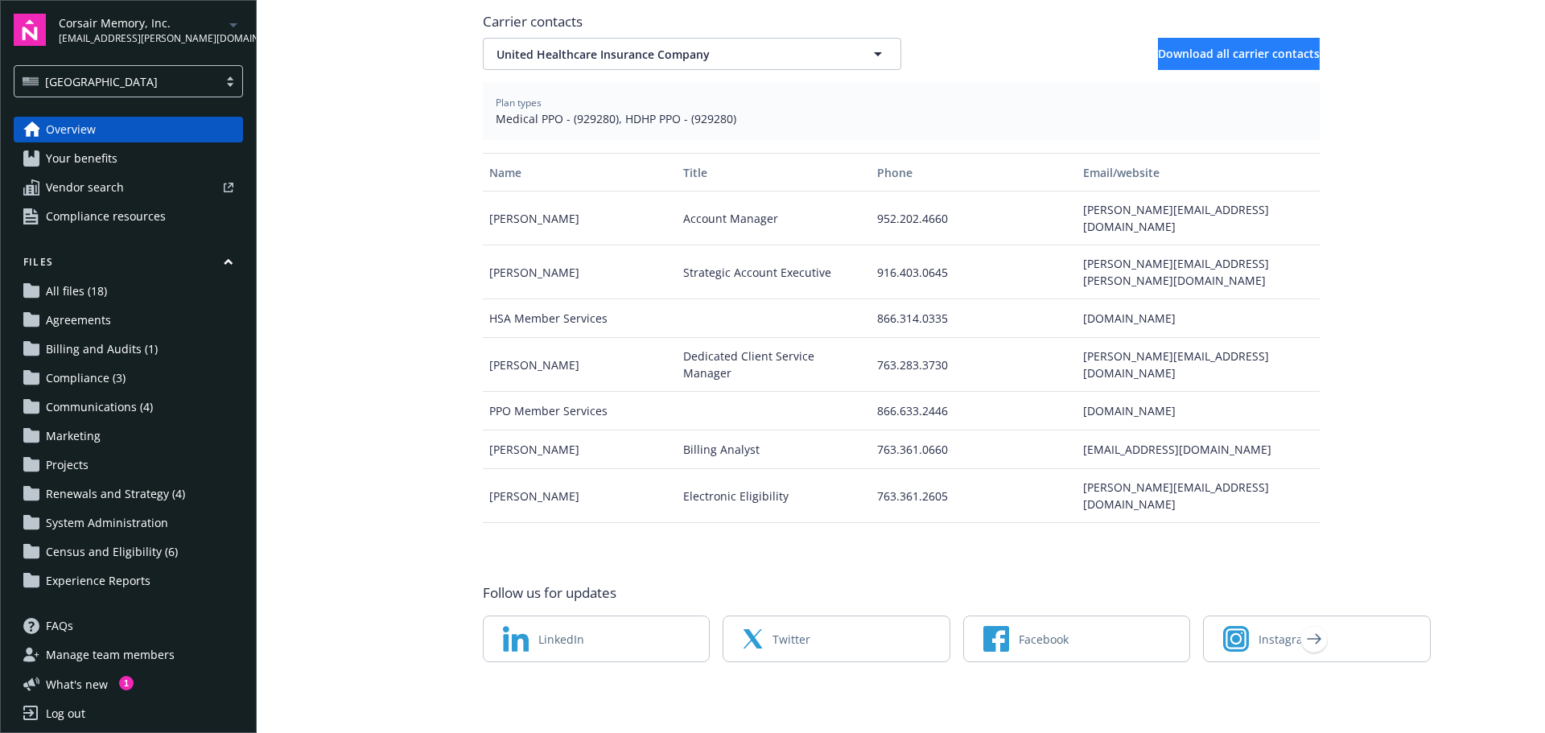
scroll to position [563, 0]
